Goal: Find specific page/section: Find specific page/section

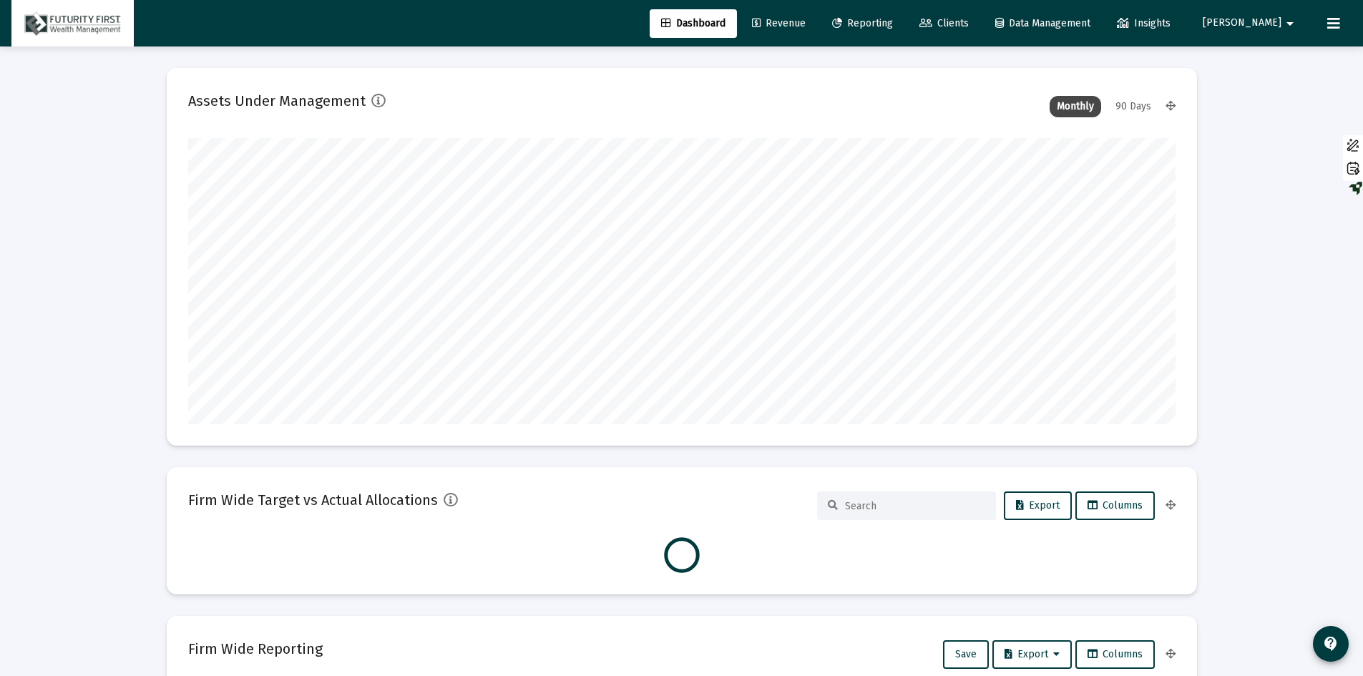
scroll to position [286, 987]
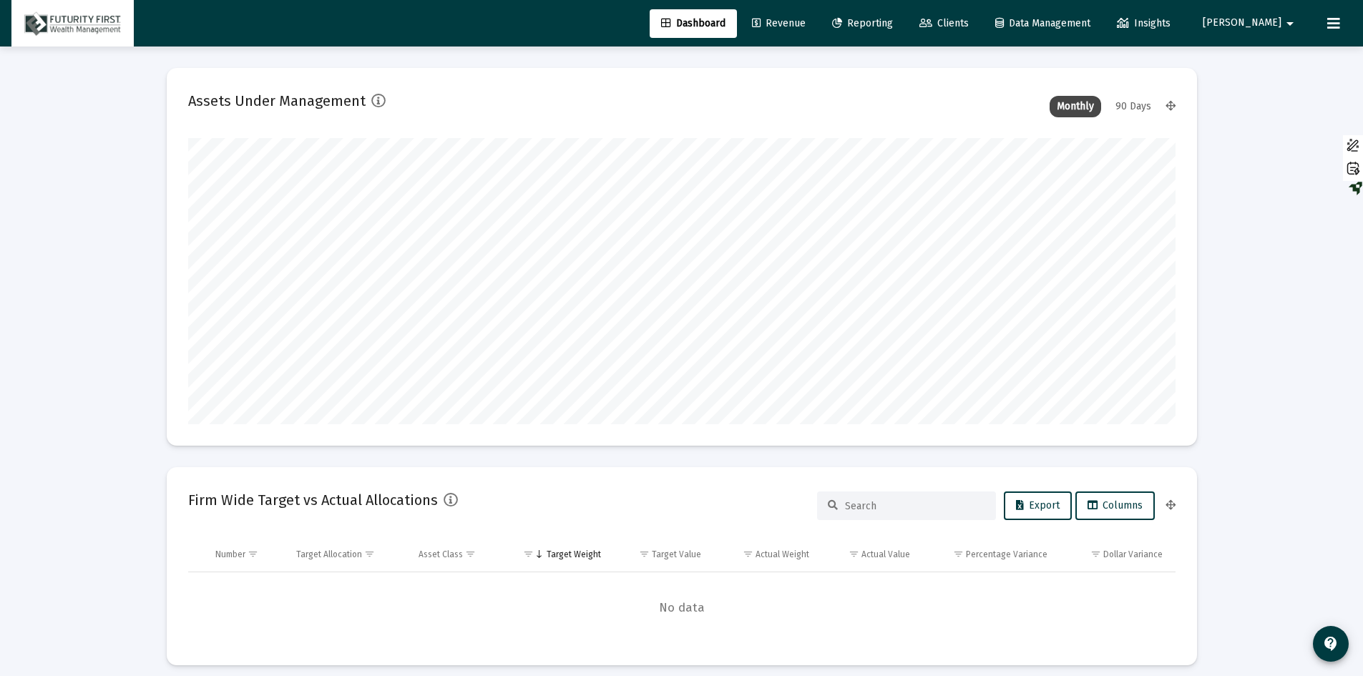
type input "[DATE]"
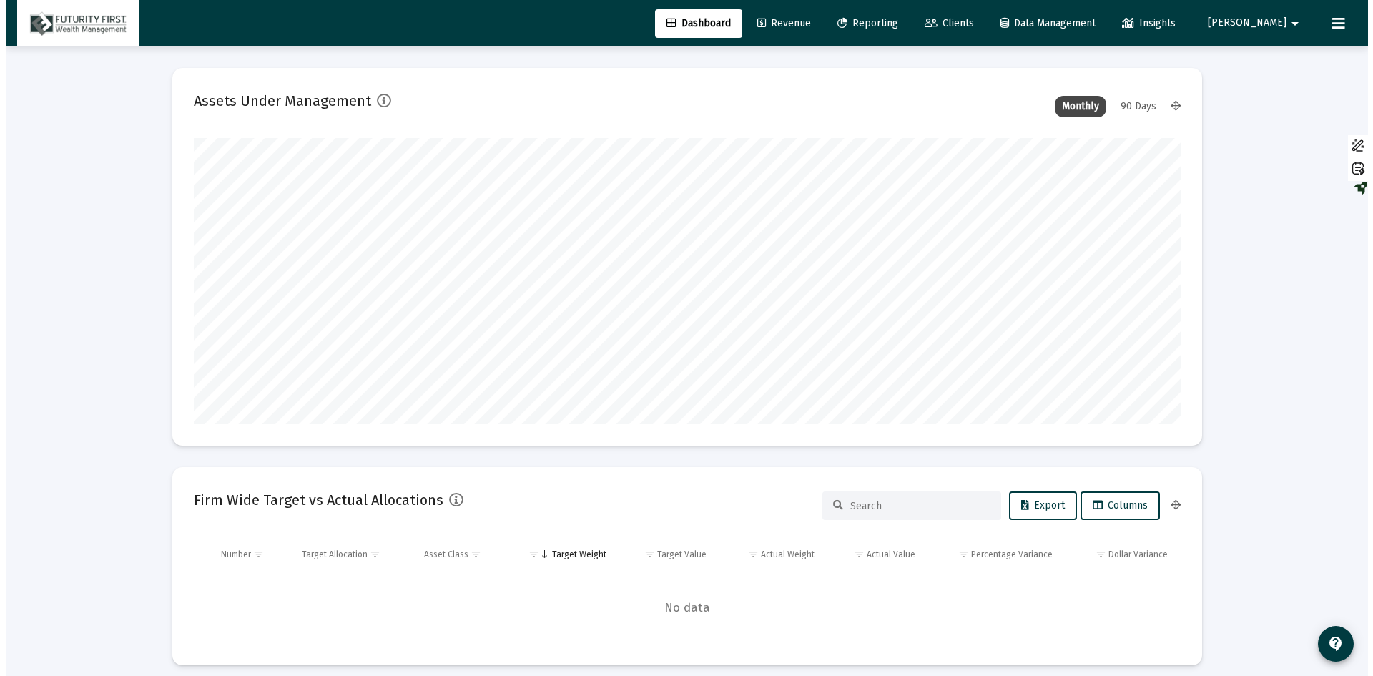
scroll to position [286, 461]
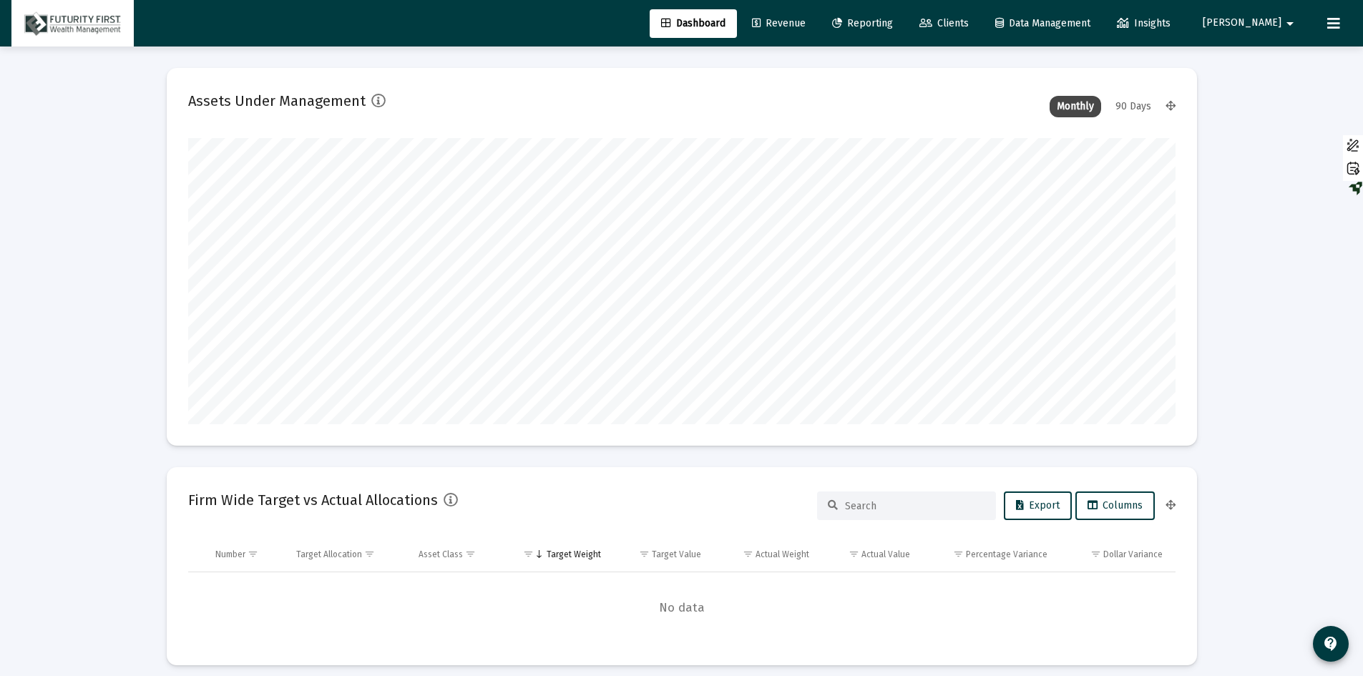
click at [893, 21] on span "Reporting" at bounding box center [862, 23] width 61 height 12
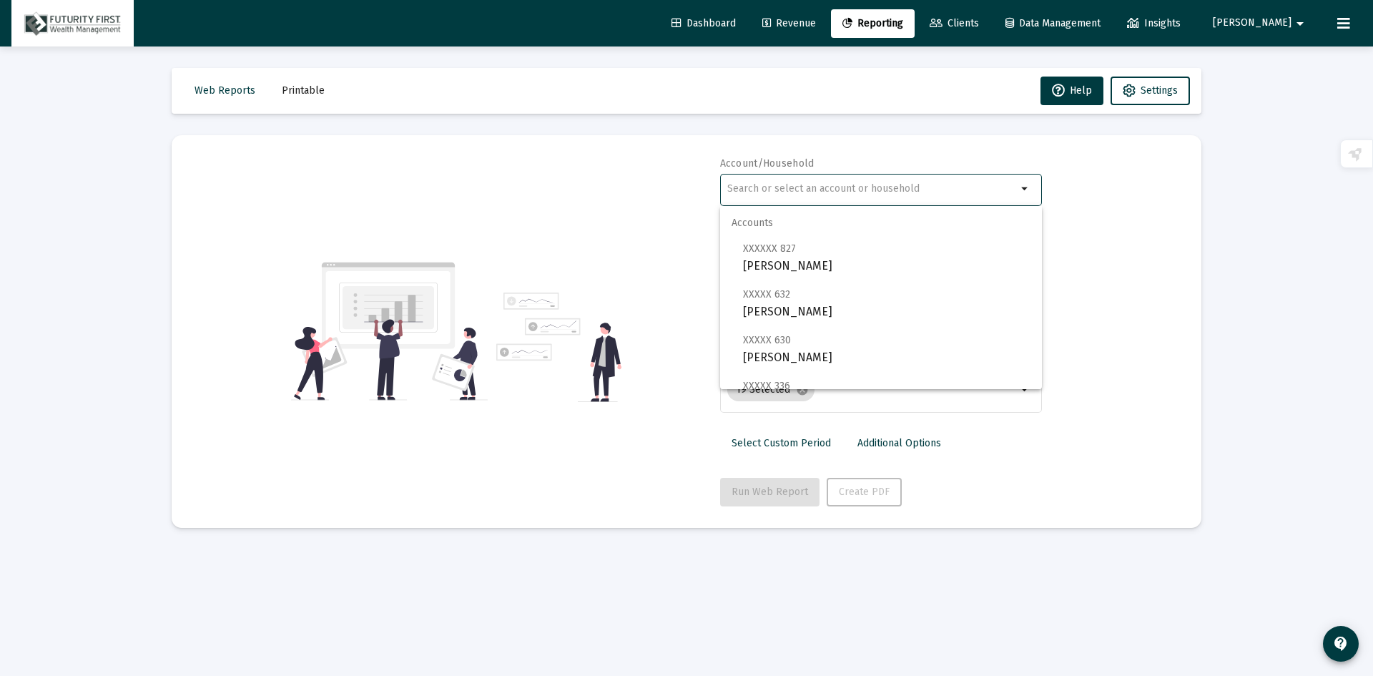
click at [791, 186] on input "text" at bounding box center [872, 188] width 290 height 11
type input "Ich"
click at [851, 192] on input "Ich" at bounding box center [872, 188] width 290 height 11
